Goal: Task Accomplishment & Management: Use online tool/utility

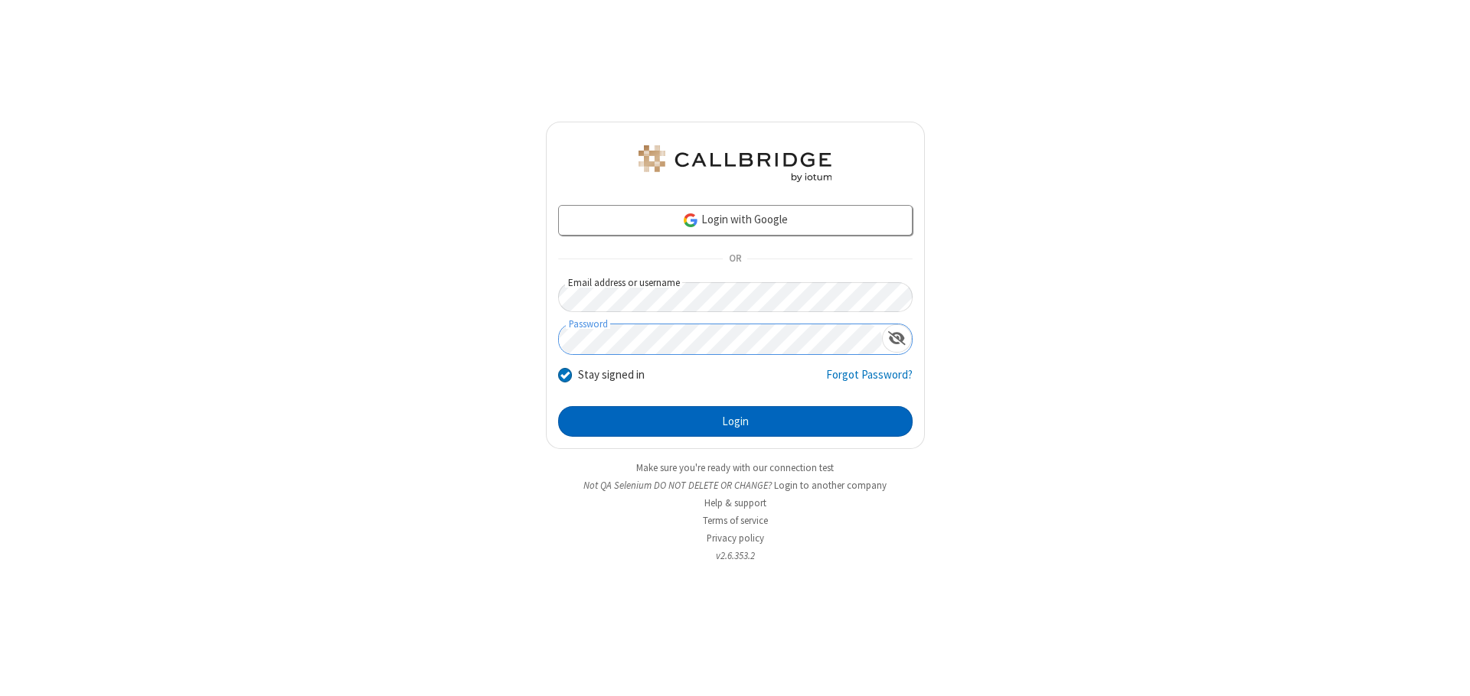
click at [735, 422] on button "Login" at bounding box center [735, 421] width 354 height 31
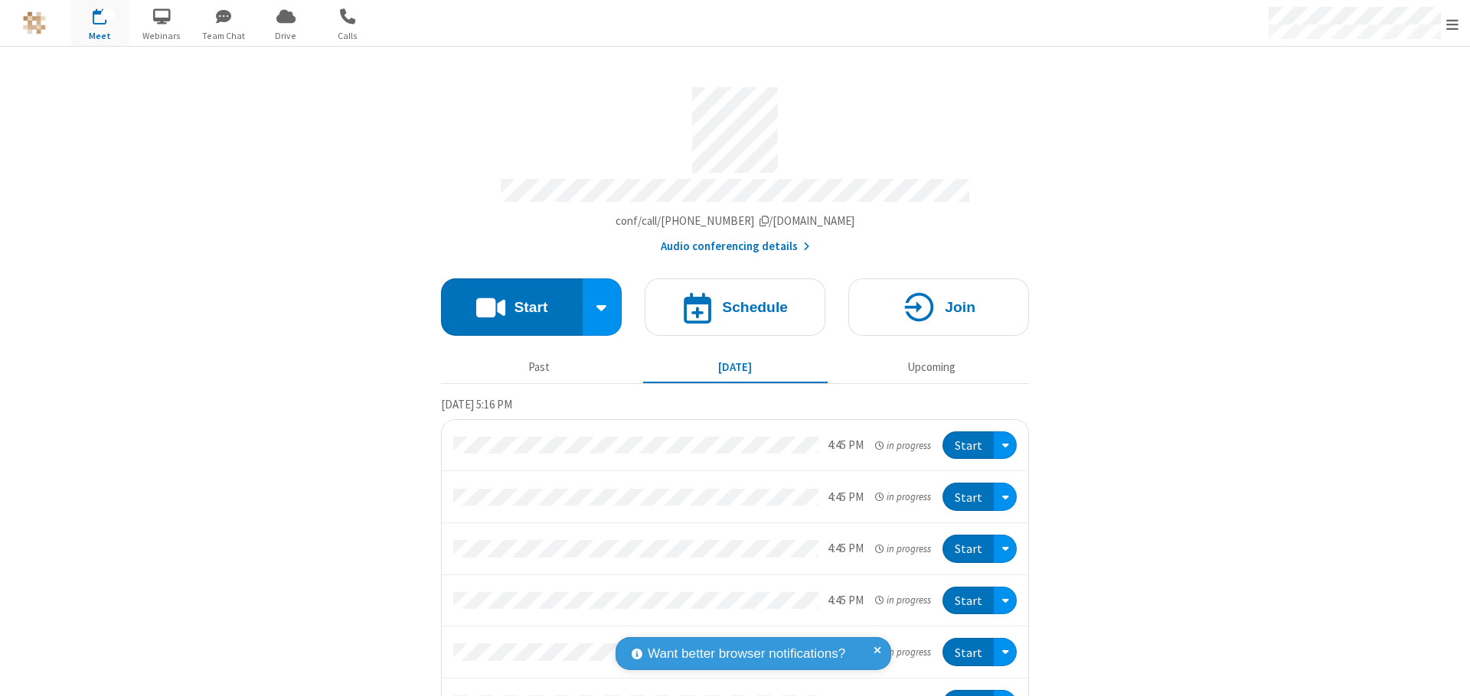
click at [505, 300] on button "Start" at bounding box center [512, 307] width 142 height 57
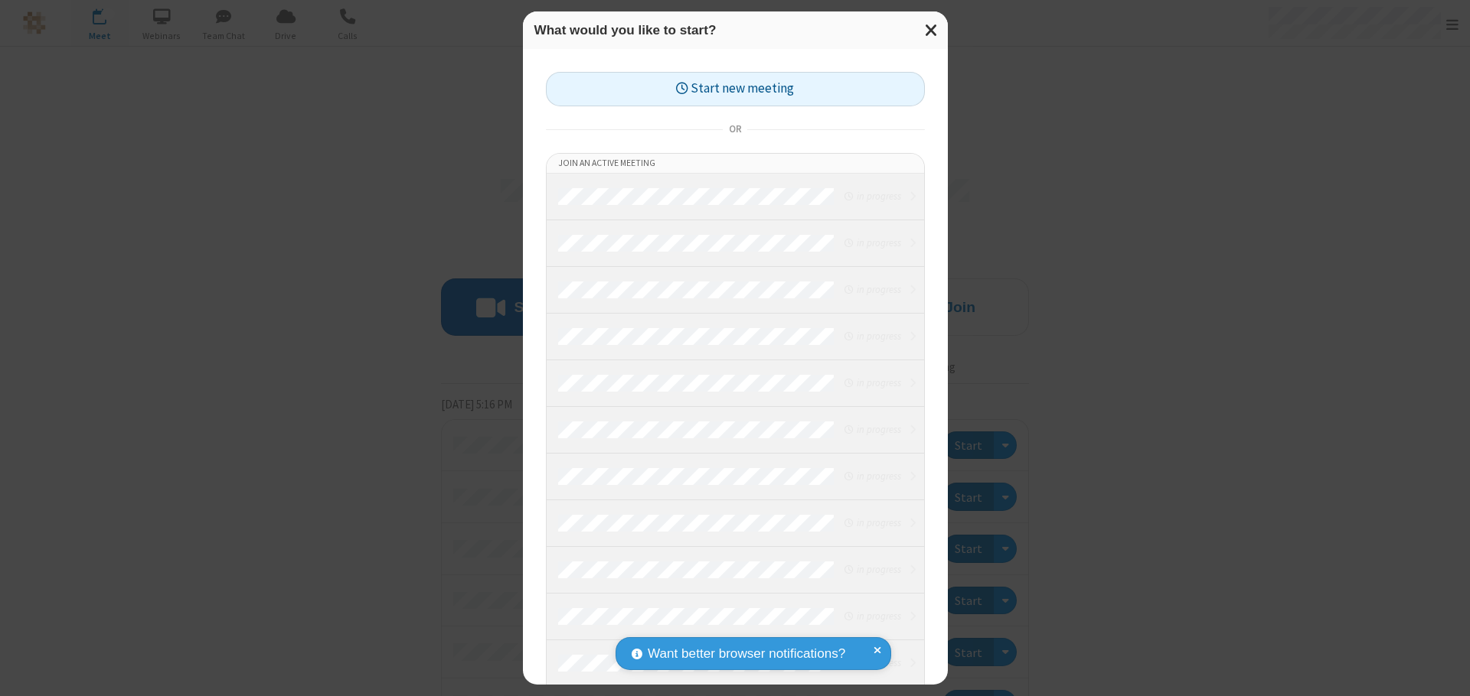
click at [735, 89] on button "Start new meeting" at bounding box center [735, 89] width 379 height 34
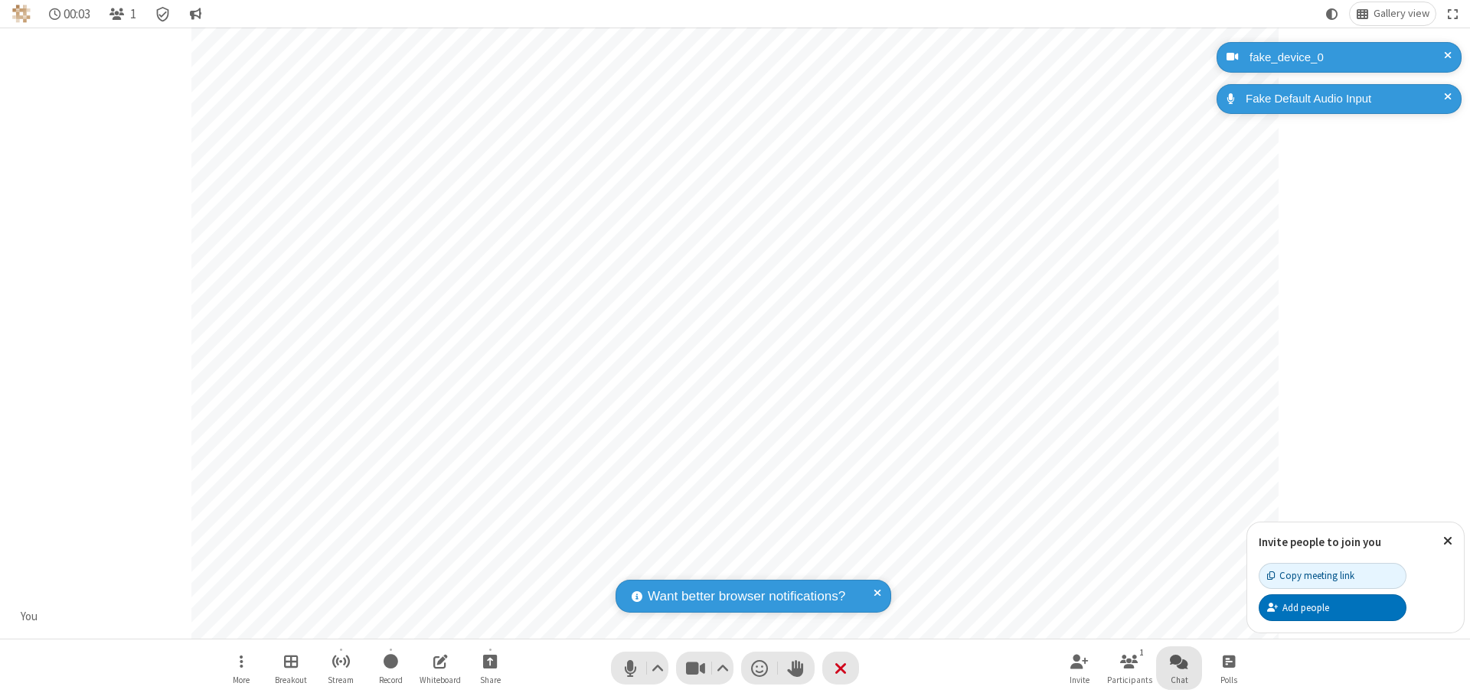
click at [1179, 661] on span "Open chat" at bounding box center [1178, 661] width 18 height 19
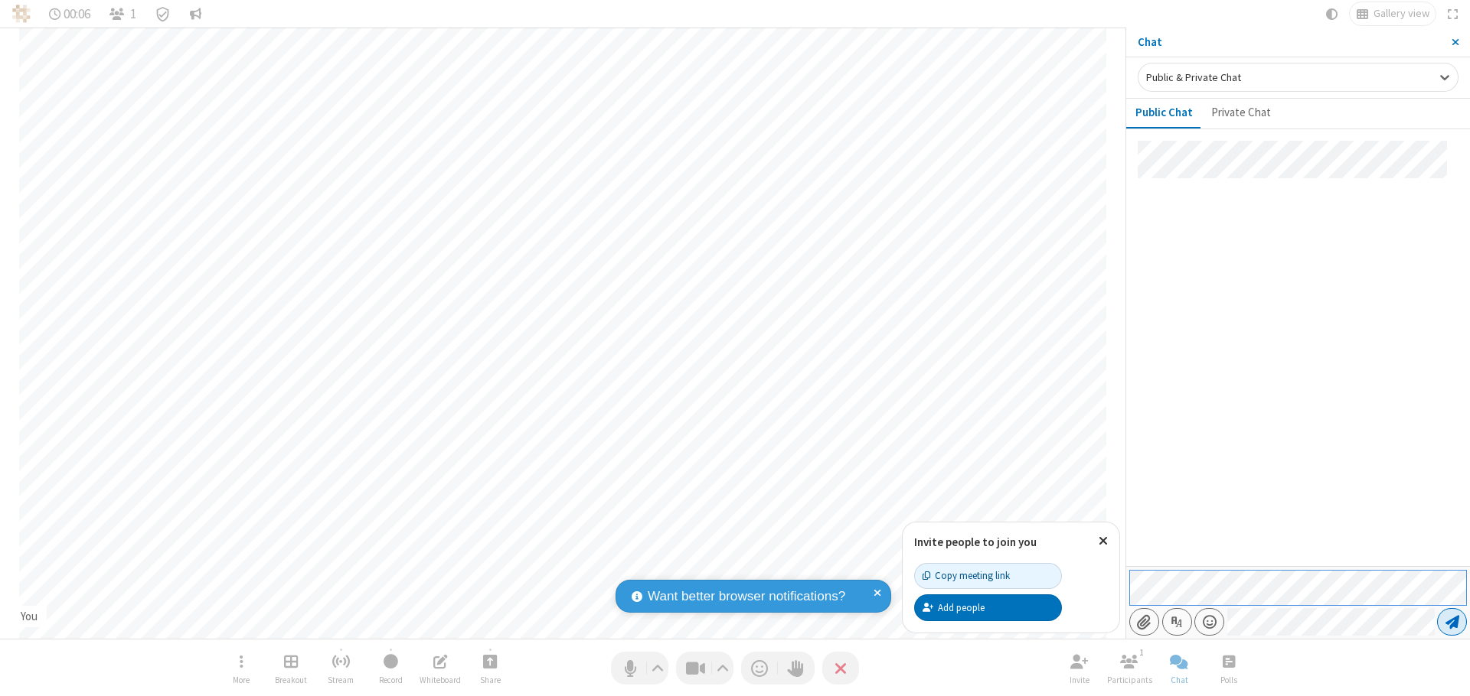
click at [1451, 622] on span "Send message" at bounding box center [1452, 622] width 14 height 15
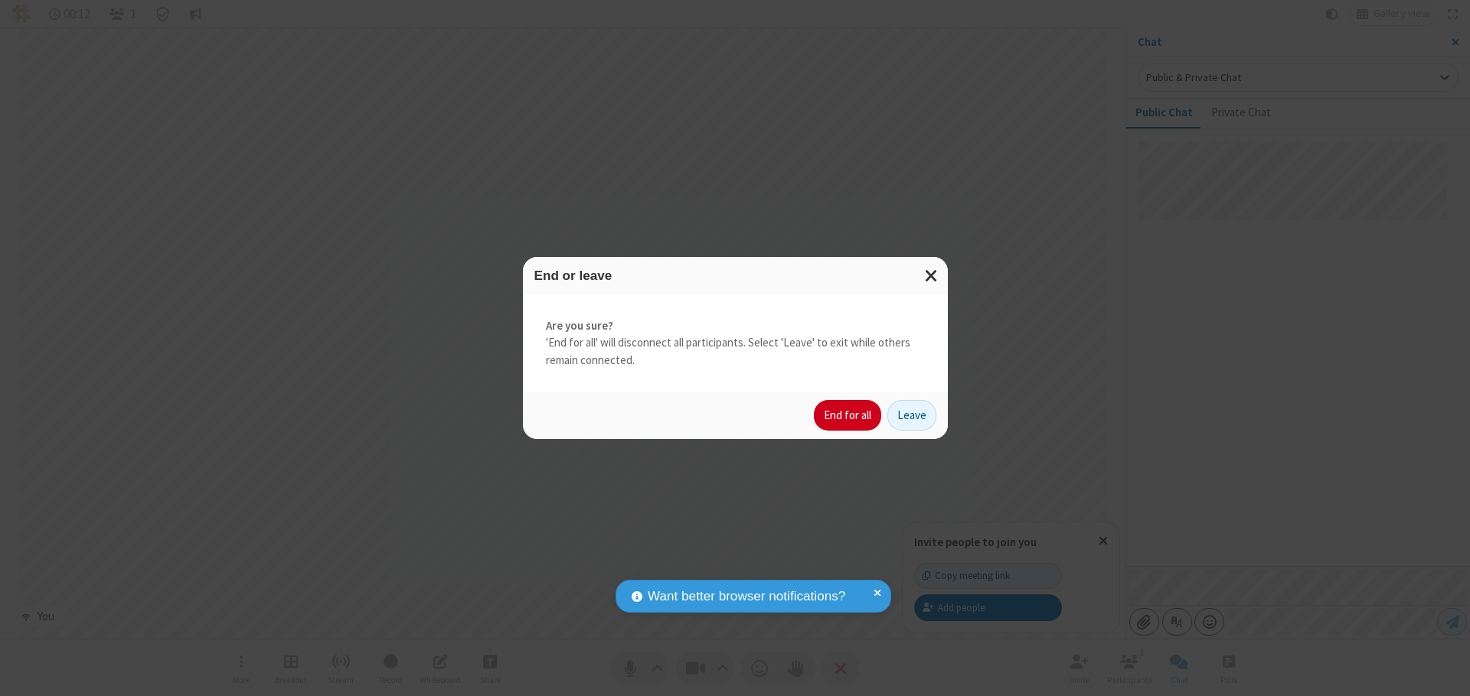
click at [848, 416] on button "End for all" at bounding box center [847, 415] width 67 height 31
